Goal: Information Seeking & Learning: Learn about a topic

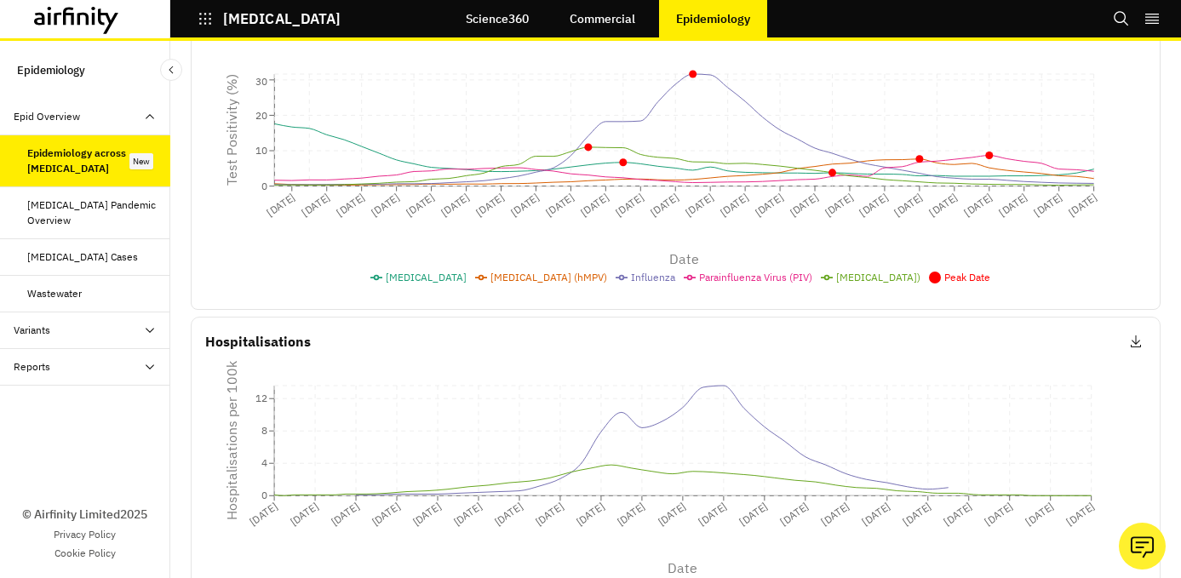
scroll to position [453, 0]
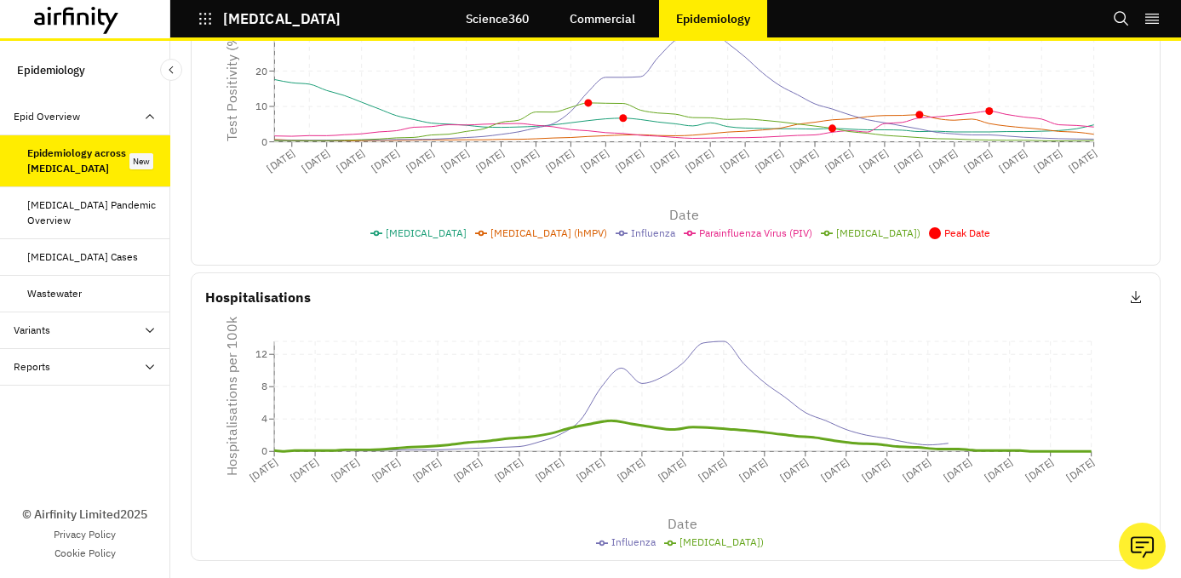
click at [702, 545] on span "[MEDICAL_DATA])" at bounding box center [721, 541] width 84 height 13
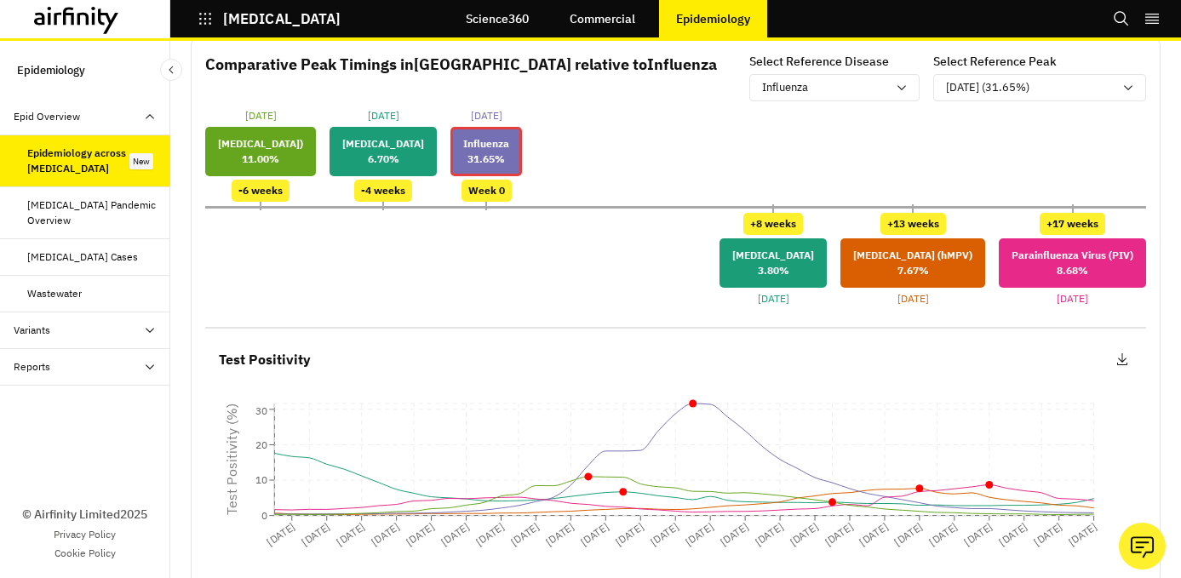
scroll to position [71, 0]
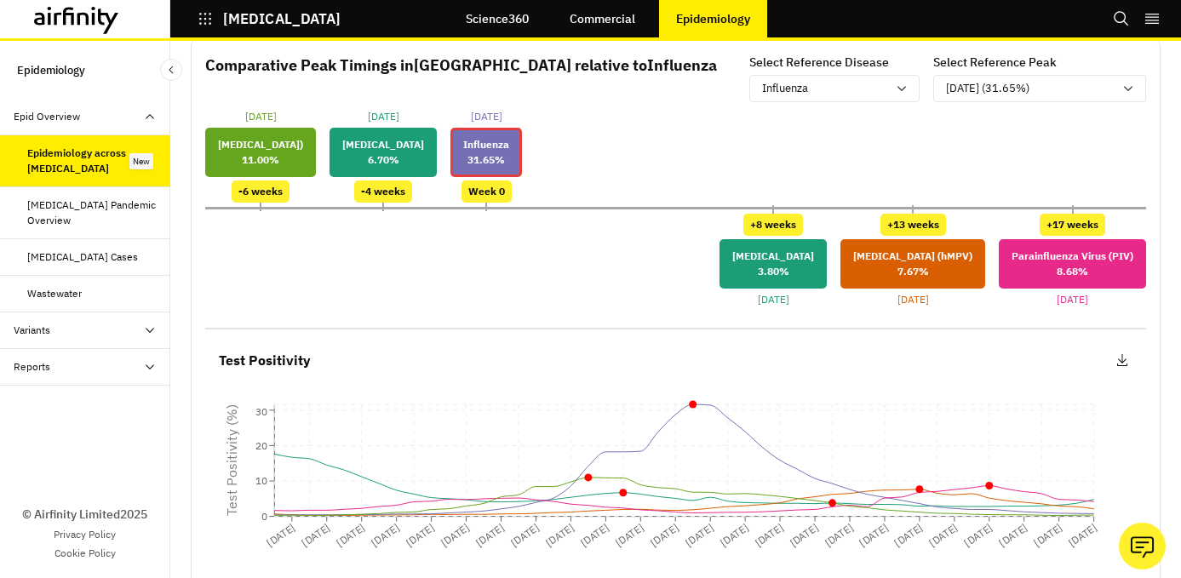
click at [764, 264] on p "[MEDICAL_DATA]" at bounding box center [773, 256] width 82 height 15
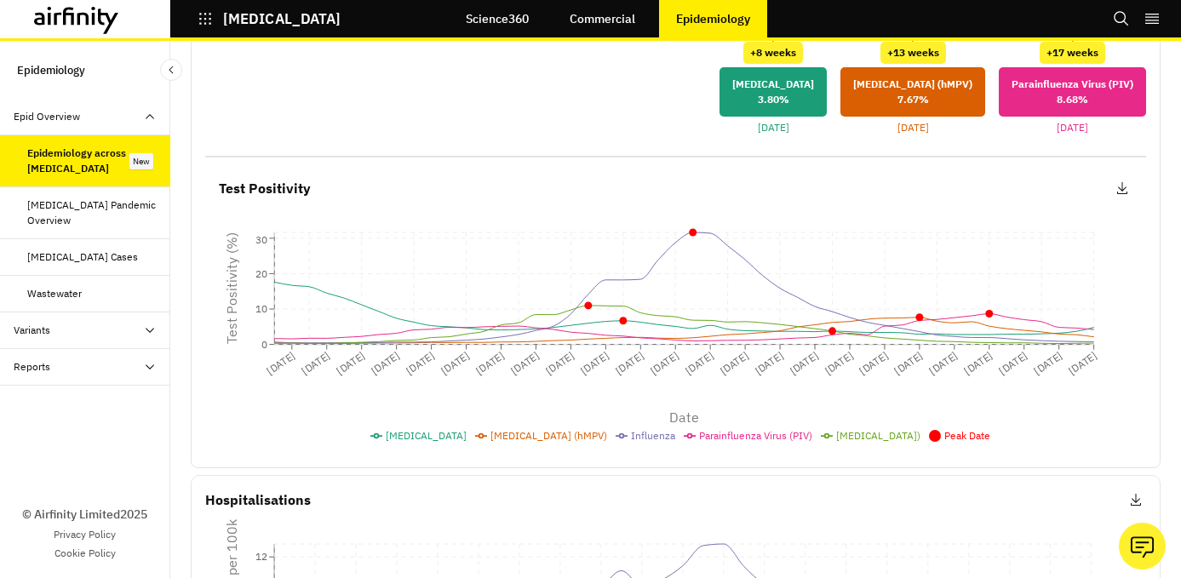
scroll to position [248, 0]
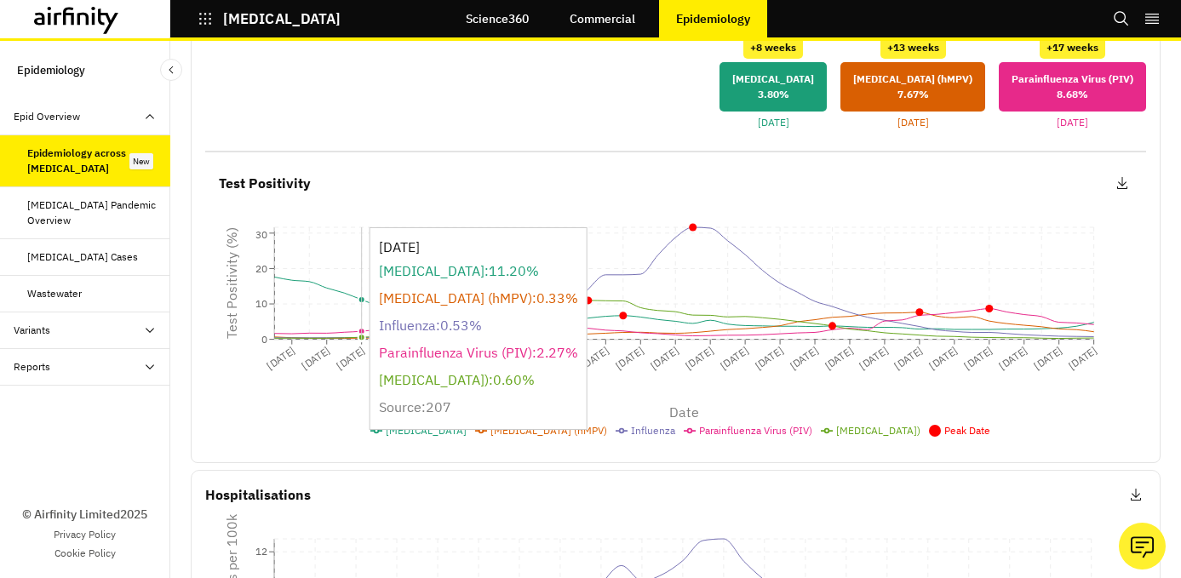
click at [364, 311] on icon "24-Aug-2024 07-Sep-2024 21-Sep-2024 05-Oct-2024 19-Oct-2024 02-Nov-2024 16-Nov-…" at bounding box center [675, 303] width 941 height 153
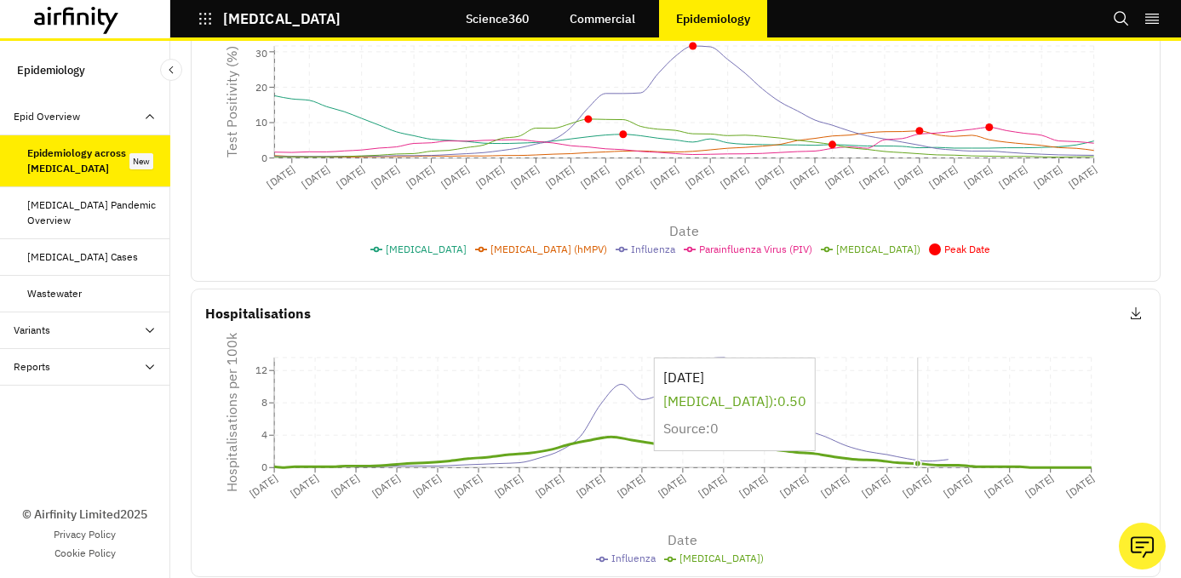
scroll to position [453, 0]
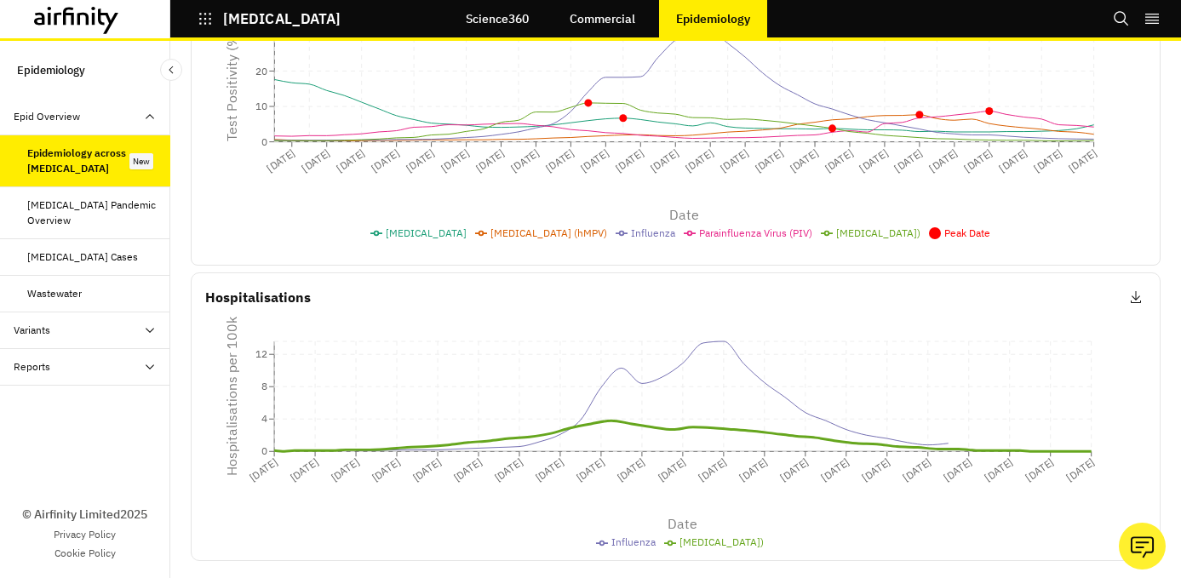
click at [129, 243] on div "[MEDICAL_DATA] Cases" at bounding box center [85, 257] width 170 height 37
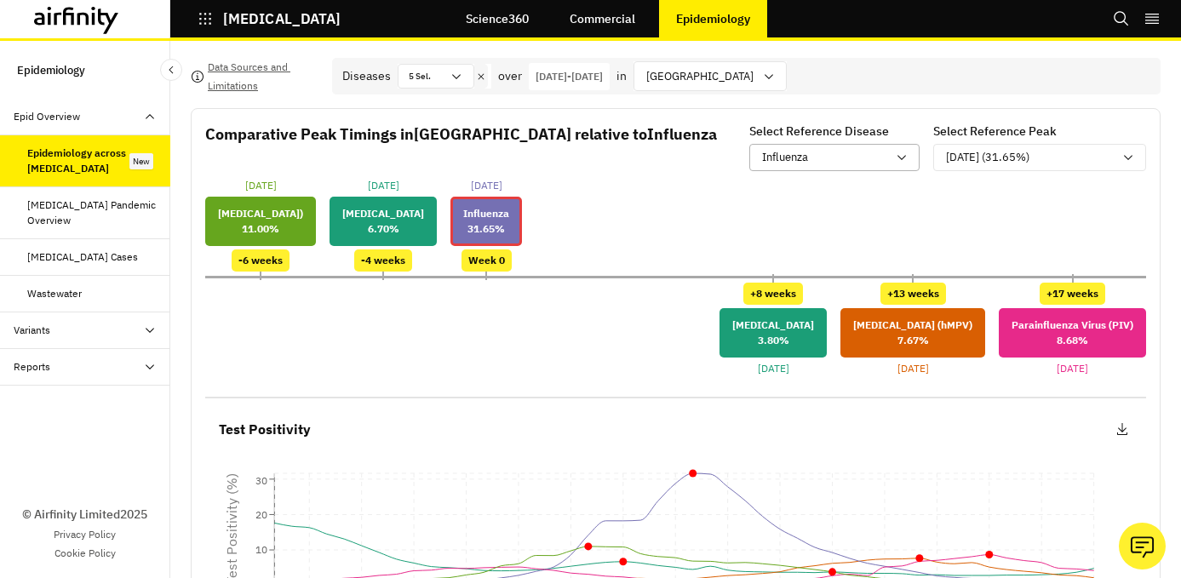
click at [885, 163] on div "Influenza" at bounding box center [824, 157] width 124 height 17
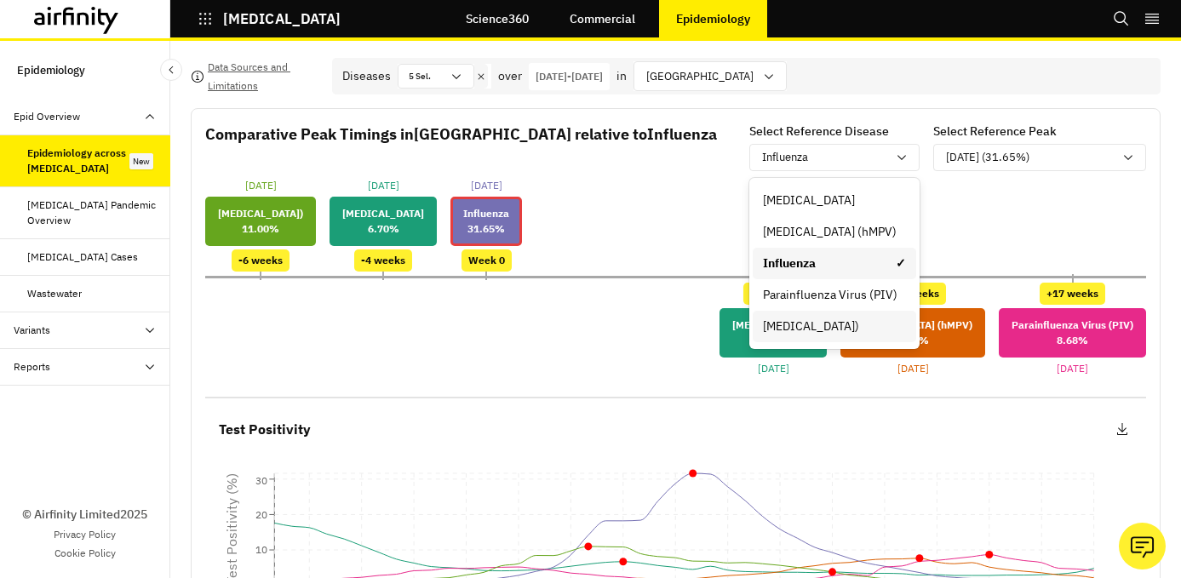
click at [834, 326] on div "[MEDICAL_DATA])" at bounding box center [834, 327] width 143 height 18
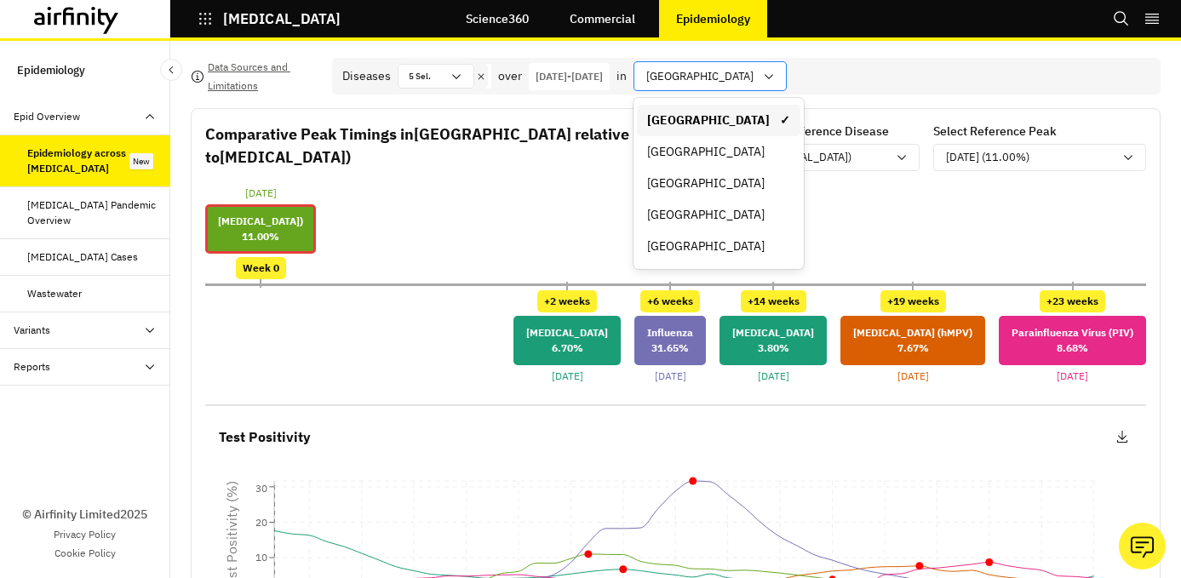
click at [753, 80] on div at bounding box center [699, 76] width 107 height 21
click at [790, 155] on div "[GEOGRAPHIC_DATA]" at bounding box center [718, 152] width 143 height 18
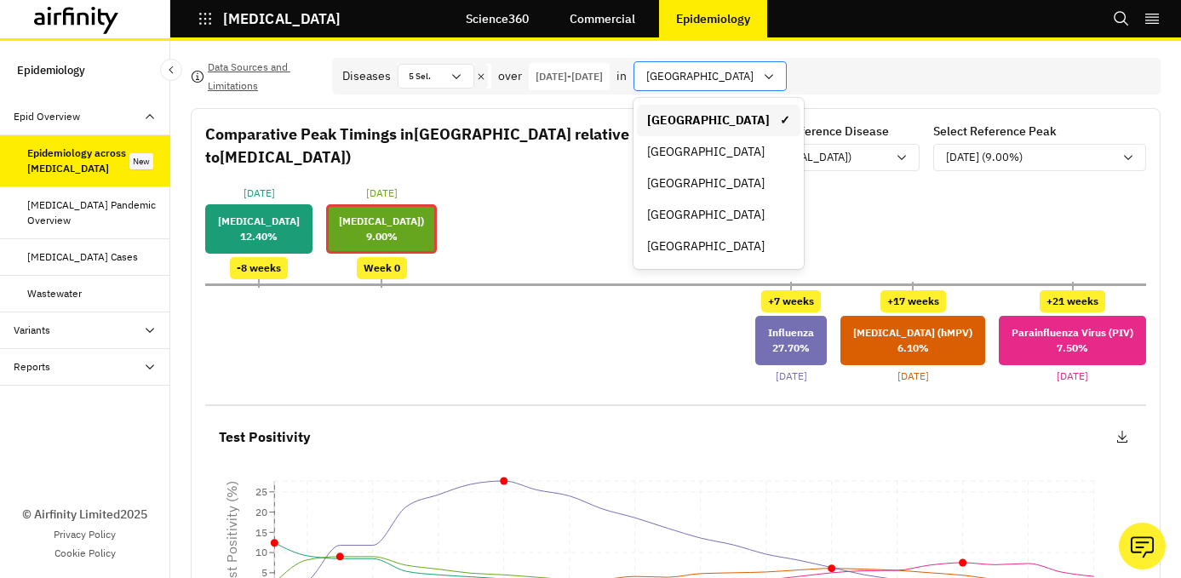
click at [772, 82] on icon at bounding box center [769, 77] width 14 height 14
click at [750, 193] on div "[GEOGRAPHIC_DATA]" at bounding box center [718, 183] width 163 height 31
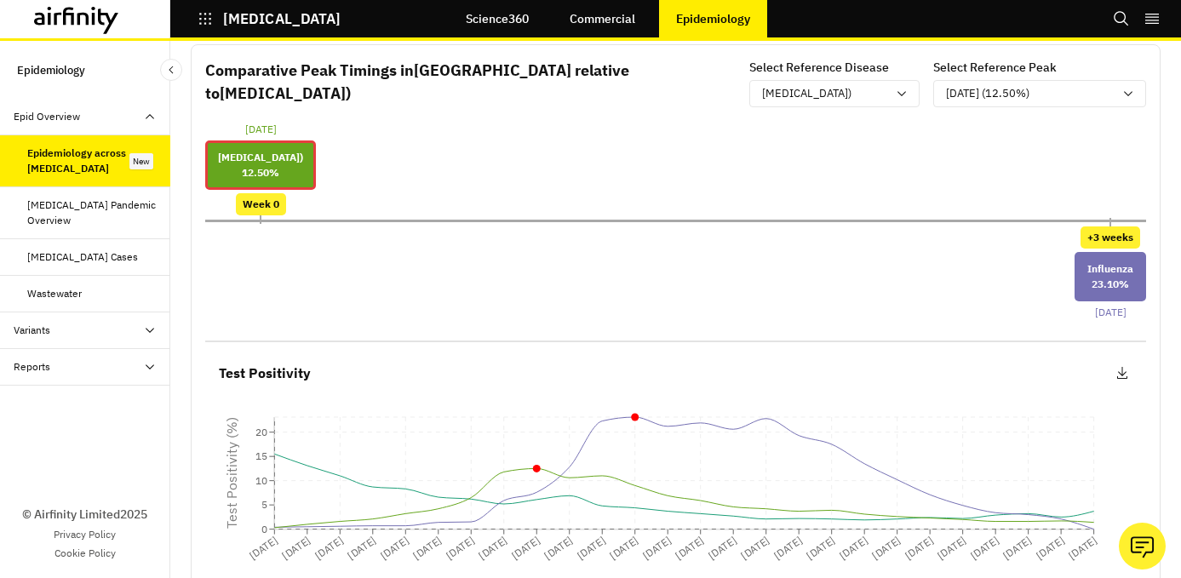
scroll to position [63, 0]
